Goal: Task Accomplishment & Management: Use online tool/utility

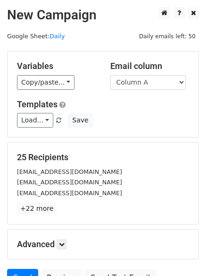
scroll to position [91, 0]
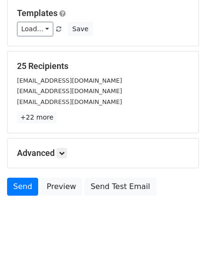
click at [61, 158] on h5 "Advanced" at bounding box center [103, 153] width 172 height 10
click at [62, 155] on icon at bounding box center [62, 153] width 6 height 6
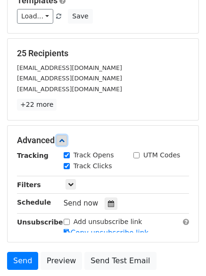
scroll to position [183, 0]
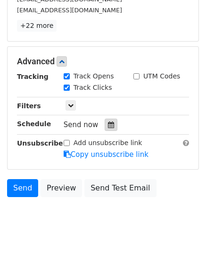
click at [108, 124] on icon at bounding box center [111, 124] width 6 height 7
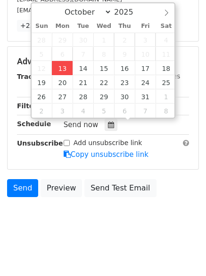
type input "2025-10-13 12:56"
type input "56"
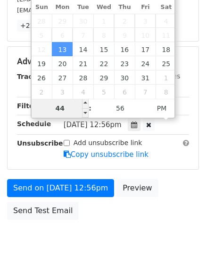
drag, startPoint x: 62, startPoint y: 109, endPoint x: 55, endPoint y: 107, distance: 6.9
click at [55, 107] on input "44" at bounding box center [61, 108] width 58 height 19
type input "4"
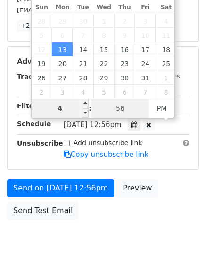
type input "2025-10-13 16:56"
type input "04"
type input "1"
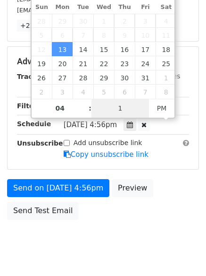
scroll to position [169, 0]
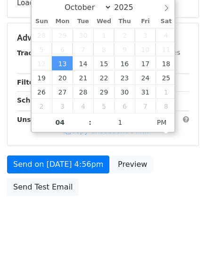
type input "2025-10-13 16:01"
click at [86, 273] on html "New Campaign Daily emails left: 50 Google Sheet: Daily Variables Copy/paste... …" at bounding box center [103, 53] width 206 height 445
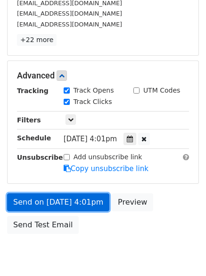
click at [57, 196] on link "Send on Oct 13 at 4:01pm" at bounding box center [58, 202] width 103 height 18
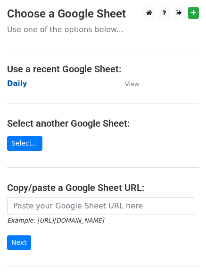
click at [17, 82] on strong "Daily" at bounding box center [17, 83] width 20 height 9
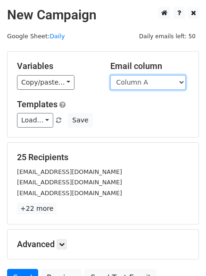
click at [129, 84] on select "Column A Column B Column C Column D Column E Column F" at bounding box center [149, 82] width 76 height 15
select select "Column B"
click at [111, 75] on select "Column A Column B Column C Column D Column E Column F" at bounding box center [149, 82] width 76 height 15
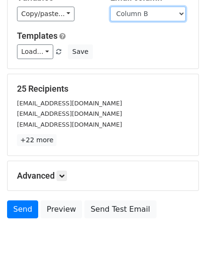
scroll to position [91, 0]
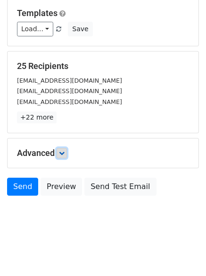
click at [62, 151] on icon at bounding box center [62, 153] width 6 height 6
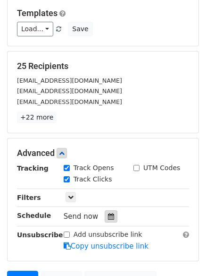
click at [108, 216] on icon at bounding box center [111, 216] width 6 height 7
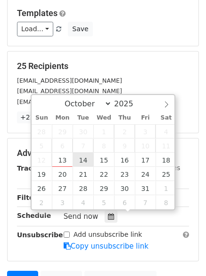
type input "2025-10-14 12:00"
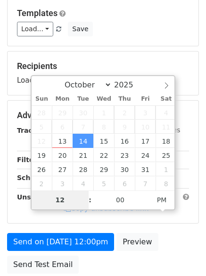
type input "5"
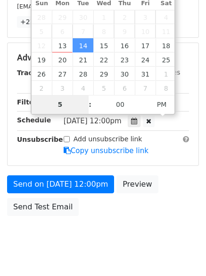
scroll to position [206, 0]
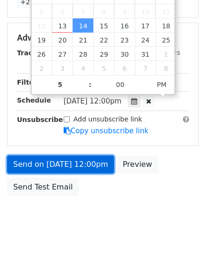
type input "2025-10-14 17:00"
click at [66, 166] on link "Send on Oct 14 at 12:00pm" at bounding box center [60, 164] width 107 height 18
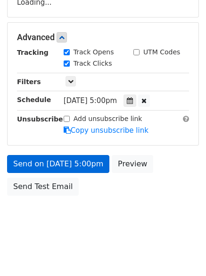
scroll to position [169, 0]
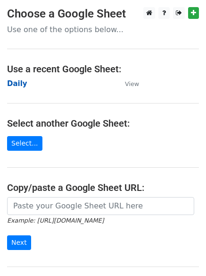
click at [21, 83] on strong "Daily" at bounding box center [17, 83] width 20 height 9
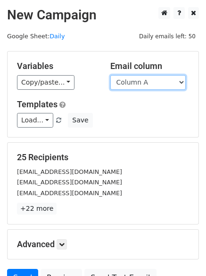
click at [130, 85] on select "Column A Column B Column C Column D Column E Column F" at bounding box center [149, 82] width 76 height 15
select select "Column C"
click at [111, 75] on select "Column A Column B Column C Column D Column E Column F" at bounding box center [149, 82] width 76 height 15
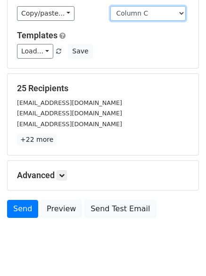
scroll to position [91, 0]
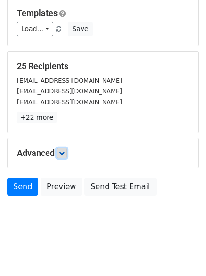
click at [63, 156] on link at bounding box center [62, 153] width 10 height 10
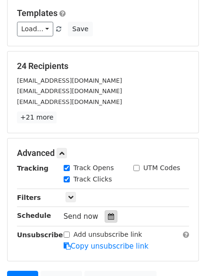
click at [109, 212] on div at bounding box center [111, 216] width 13 height 12
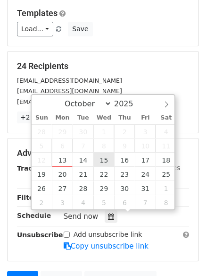
type input "2025-10-15 12:00"
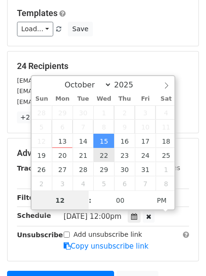
scroll to position [0, 0]
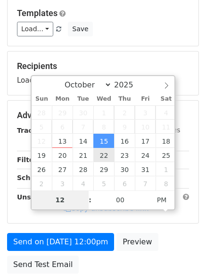
type input "6"
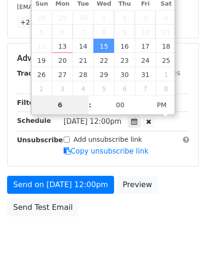
scroll to position [206, 0]
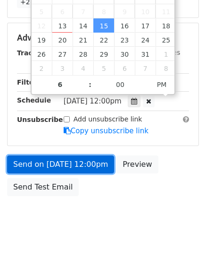
type input "2025-10-15 18:00"
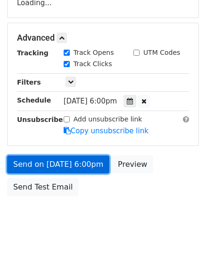
click at [48, 159] on link "Send on Oct 15 at 6:00pm" at bounding box center [58, 164] width 103 height 18
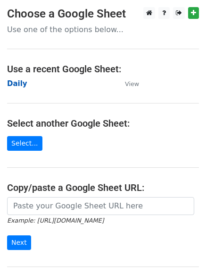
click at [11, 82] on strong "Daily" at bounding box center [17, 83] width 20 height 9
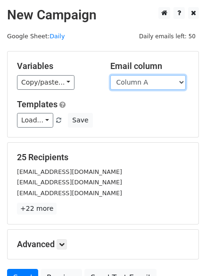
click at [151, 80] on select "Column A Column B Column C Column D Column E Column F" at bounding box center [149, 82] width 76 height 15
select select "Column D"
click at [111, 75] on select "Column A Column B Column C Column D Column E Column F" at bounding box center [149, 82] width 76 height 15
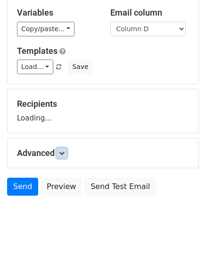
click at [65, 155] on icon at bounding box center [62, 153] width 6 height 6
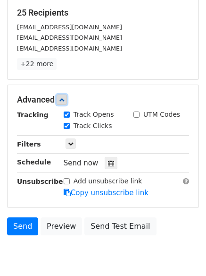
scroll to position [145, 0]
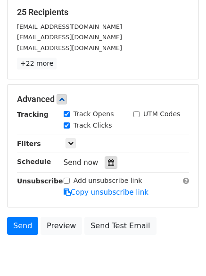
click at [106, 166] on div at bounding box center [111, 162] width 13 height 12
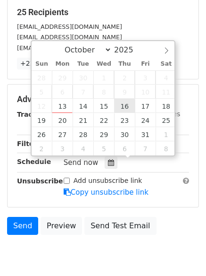
type input "2025-10-16 12:00"
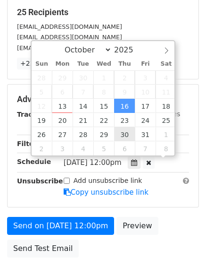
scroll to position [0, 0]
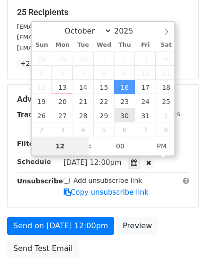
type input "7"
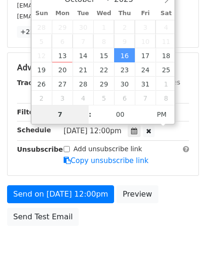
scroll to position [206, 0]
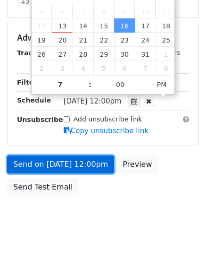
type input "2025-10-16 19:00"
click at [62, 155] on link "Send on Oct 16 at 12:00pm" at bounding box center [60, 164] width 107 height 18
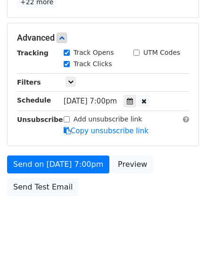
scroll to position [169, 0]
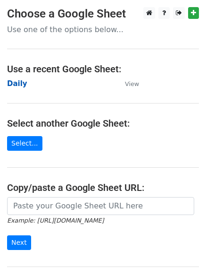
click at [10, 80] on strong "Daily" at bounding box center [17, 83] width 20 height 9
click at [15, 85] on strong "Daily" at bounding box center [17, 83] width 20 height 9
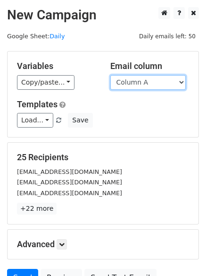
click at [127, 84] on select "Column A Column B Column C Column D Column E Column F" at bounding box center [149, 82] width 76 height 15
select select "Column E"
click at [111, 75] on select "Column A Column B Column C Column D Column E Column F" at bounding box center [149, 82] width 76 height 15
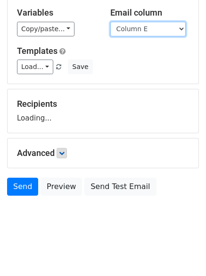
scroll to position [53, 0]
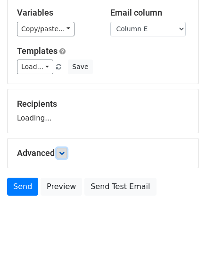
click at [63, 149] on link at bounding box center [62, 153] width 10 height 10
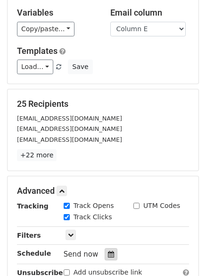
click at [105, 252] on div at bounding box center [111, 254] width 13 height 12
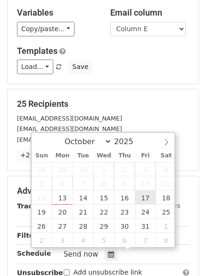
type input "2025-10-17 12:00"
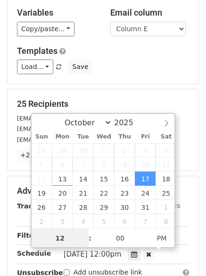
scroll to position [0, 0]
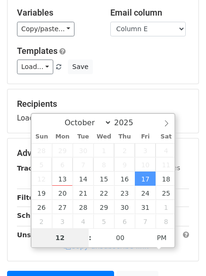
type input "8"
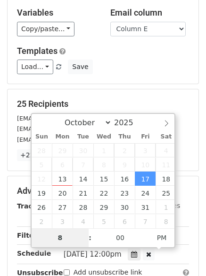
scroll to position [206, 0]
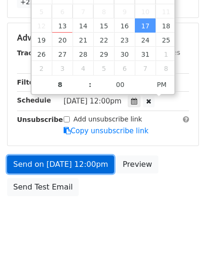
type input "2025-10-17 20:00"
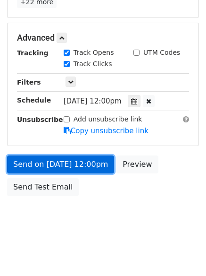
click at [66, 169] on link "Send on Oct 17 at 12:00pm" at bounding box center [60, 164] width 107 height 18
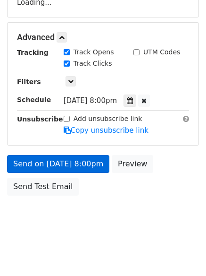
scroll to position [169, 0]
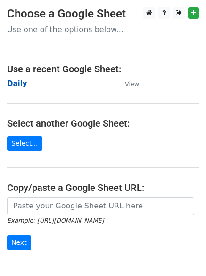
click at [17, 85] on strong "Daily" at bounding box center [17, 83] width 20 height 9
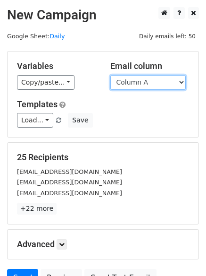
click at [139, 78] on select "Column A Column B Column C Column D Column E Column F" at bounding box center [149, 82] width 76 height 15
select select "Column F"
click at [111, 75] on select "Column A Column B Column C Column D Column E Column F" at bounding box center [149, 82] width 76 height 15
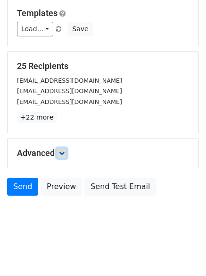
click at [65, 152] on icon at bounding box center [62, 153] width 6 height 6
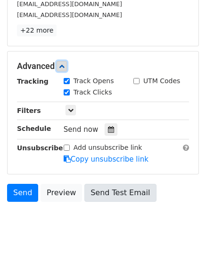
scroll to position [184, 0]
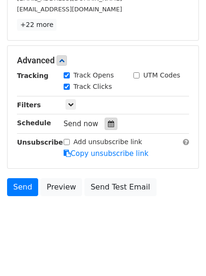
click at [105, 121] on div at bounding box center [111, 124] width 13 height 12
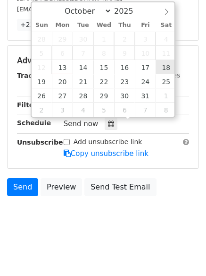
type input "[DATE] 12:00"
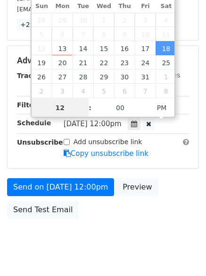
scroll to position [0, 0]
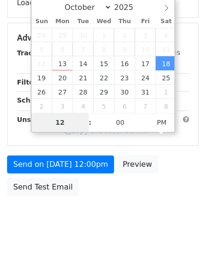
type input "9"
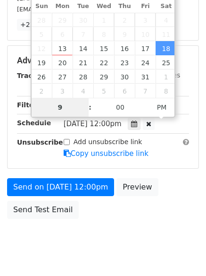
scroll to position [206, 0]
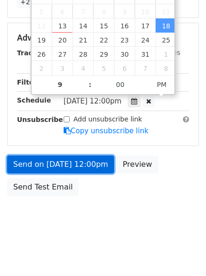
type input "[DATE] 21:00"
click at [75, 163] on link "Send on [DATE] 12:00pm" at bounding box center [60, 164] width 107 height 18
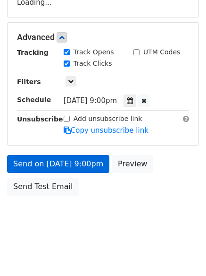
scroll to position [169, 0]
